Goal: Find contact information

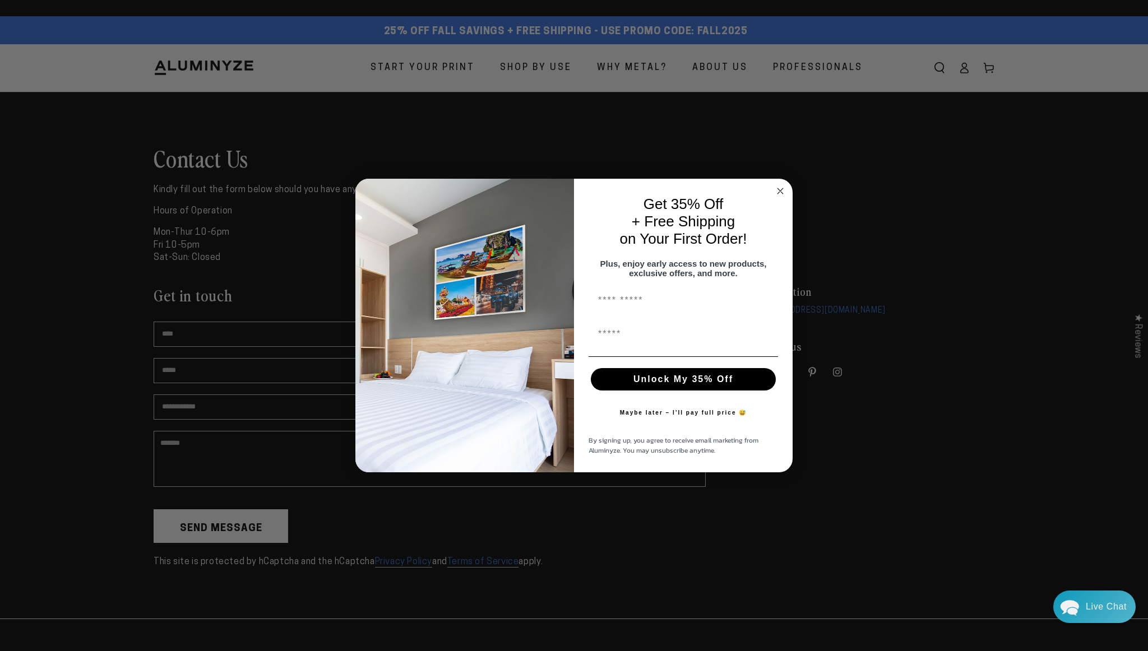
click at [781, 185] on circle "Close dialog" at bounding box center [780, 191] width 13 height 13
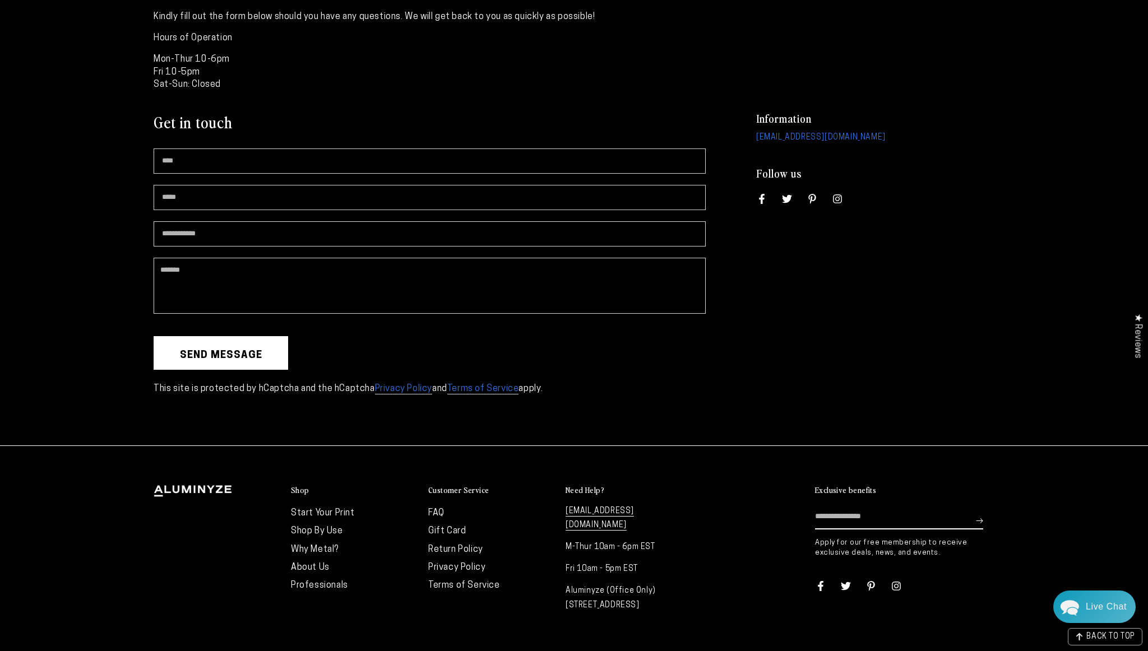
scroll to position [219, 0]
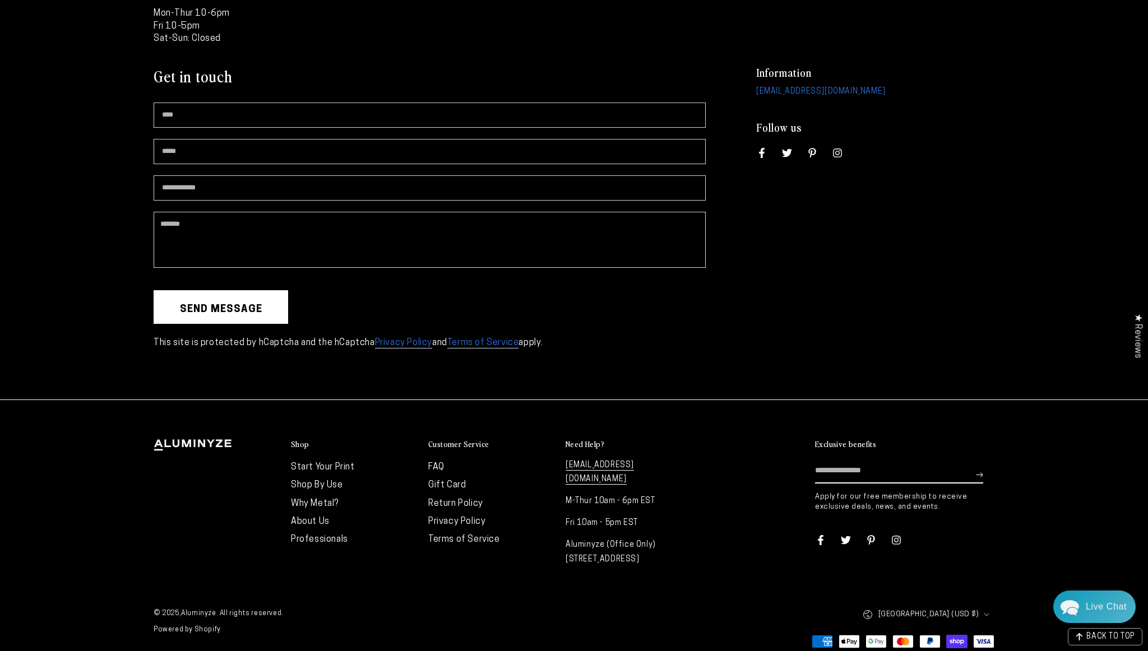
drag, startPoint x: 656, startPoint y: 529, endPoint x: 687, endPoint y: 542, distance: 33.9
click at [687, 542] on p "Aluminyze (Office Only) [STREET_ADDRESS]" at bounding box center [628, 552] width 126 height 28
copy p "[STREET_ADDRESS]"
click at [573, 540] on p "Aluminyze (Office Only) [STREET_ADDRESS]" at bounding box center [628, 552] width 126 height 28
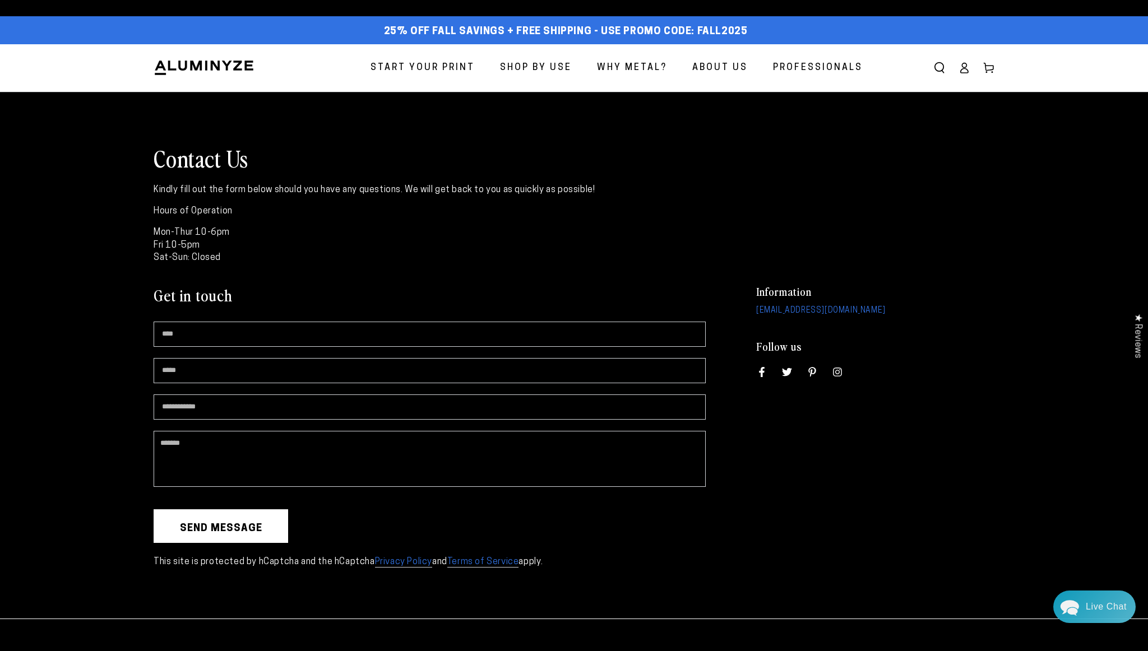
click at [554, 7] on body "Skip to content 25% off FALL Savings + Free Shipping - Use Promo Code: FALL2025…" at bounding box center [574, 442] width 1148 height 884
